Goal: Transaction & Acquisition: Purchase product/service

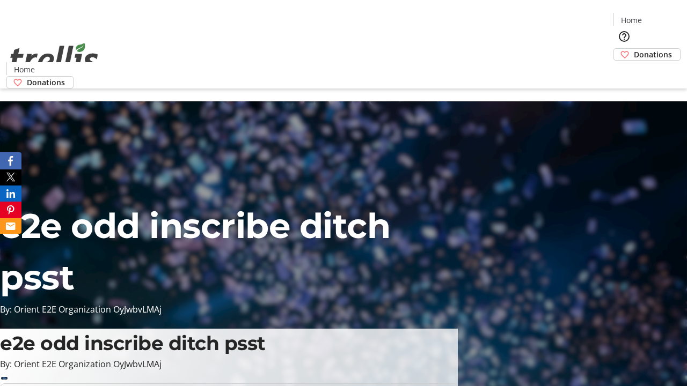
click at [634, 49] on span "Donations" at bounding box center [653, 54] width 38 height 11
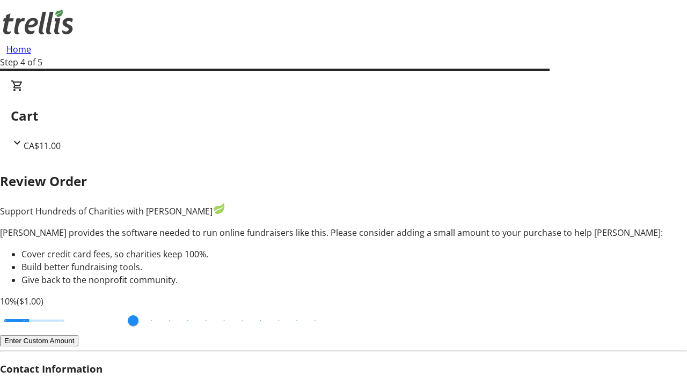
click at [78, 335] on button "Enter Custom Amount" at bounding box center [39, 340] width 78 height 11
